Goal: Navigation & Orientation: Find specific page/section

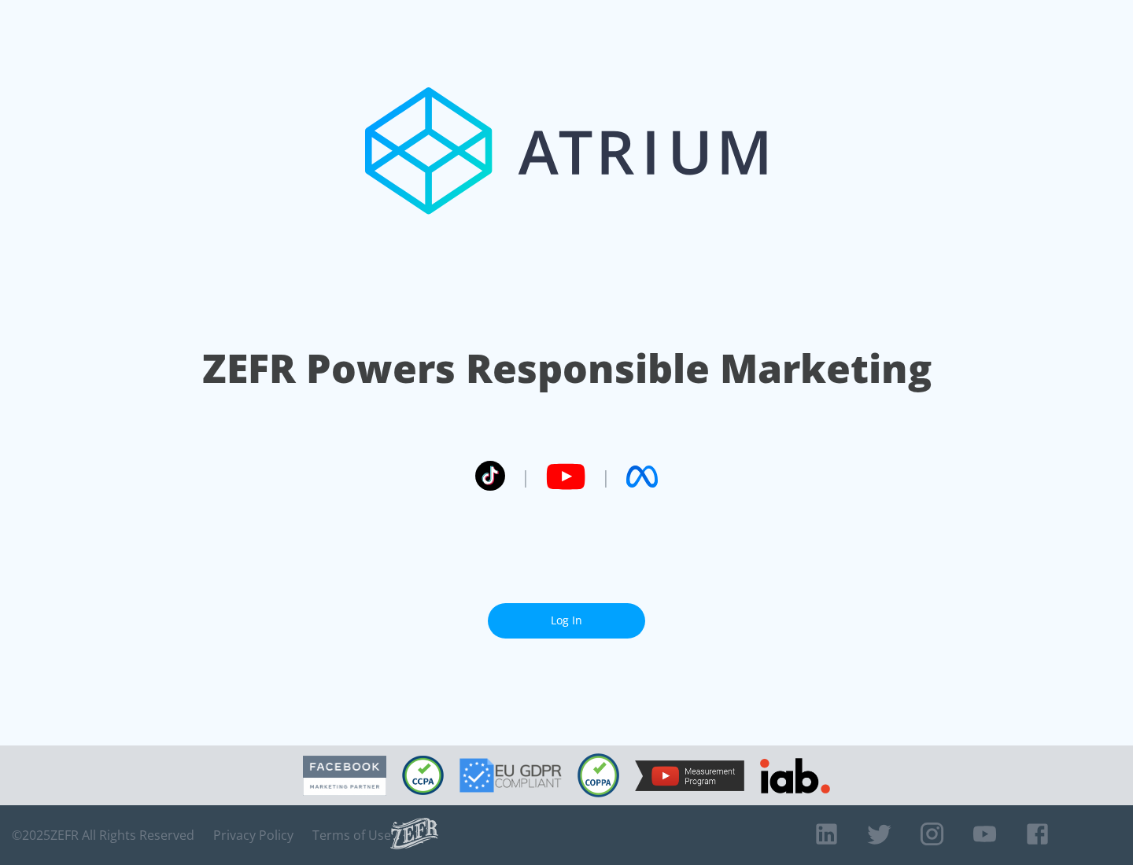
click at [566, 614] on link "Log In" at bounding box center [566, 620] width 157 height 35
